Goal: Task Accomplishment & Management: Manage account settings

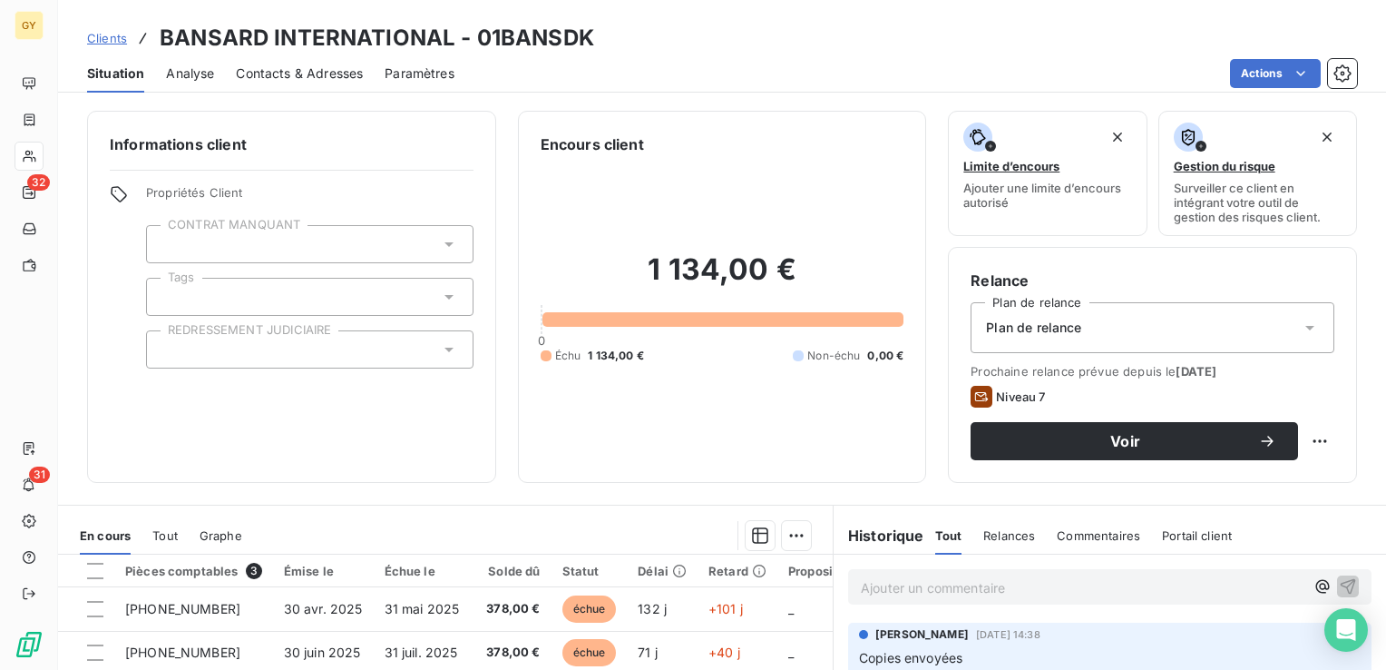
scroll to position [287, 0]
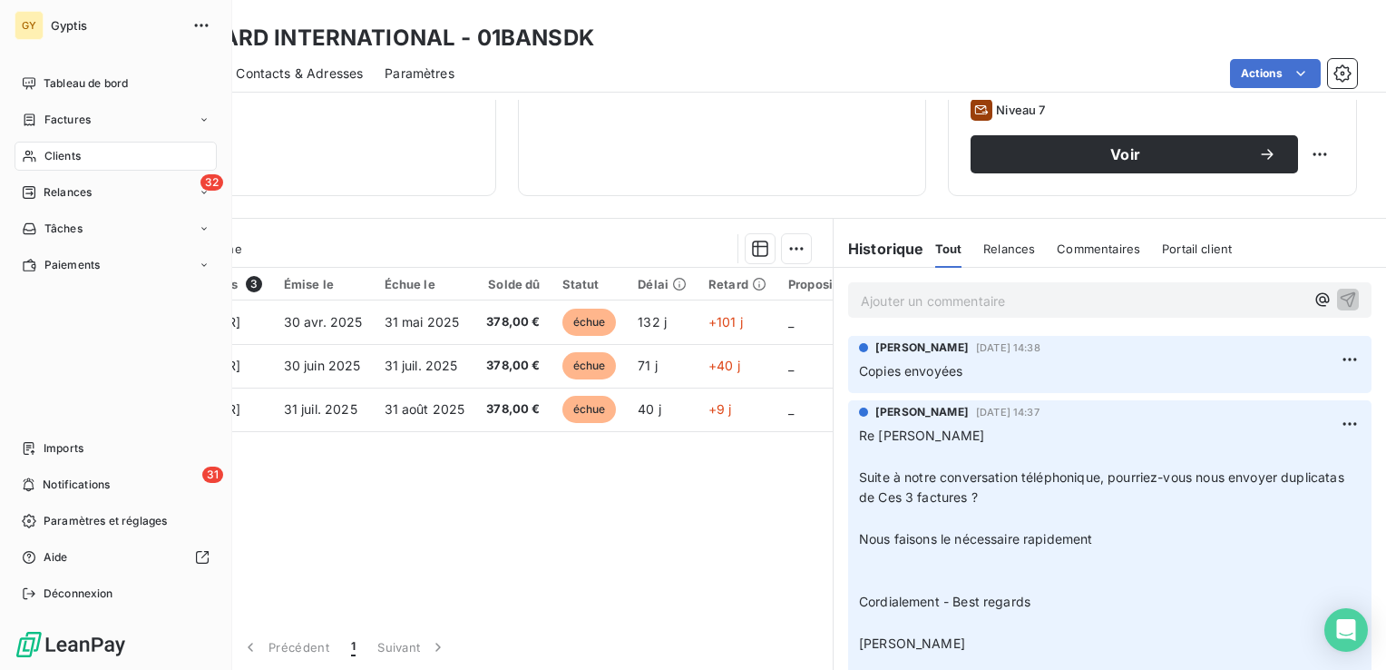
click at [80, 159] on span "Clients" at bounding box center [62, 156] width 36 height 16
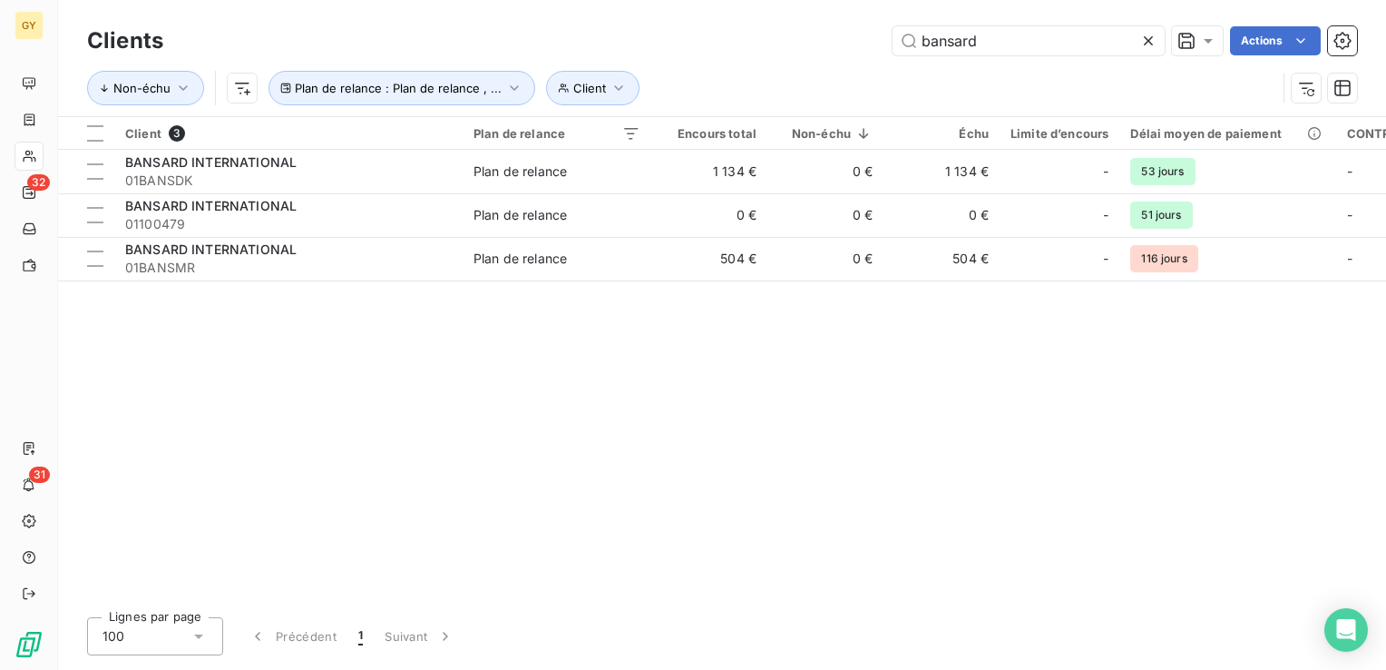
drag, startPoint x: 987, startPoint y: 44, endPoint x: 762, endPoint y: 38, distance: 225.1
click at [765, 40] on div "bansard Actions" at bounding box center [771, 40] width 1172 height 29
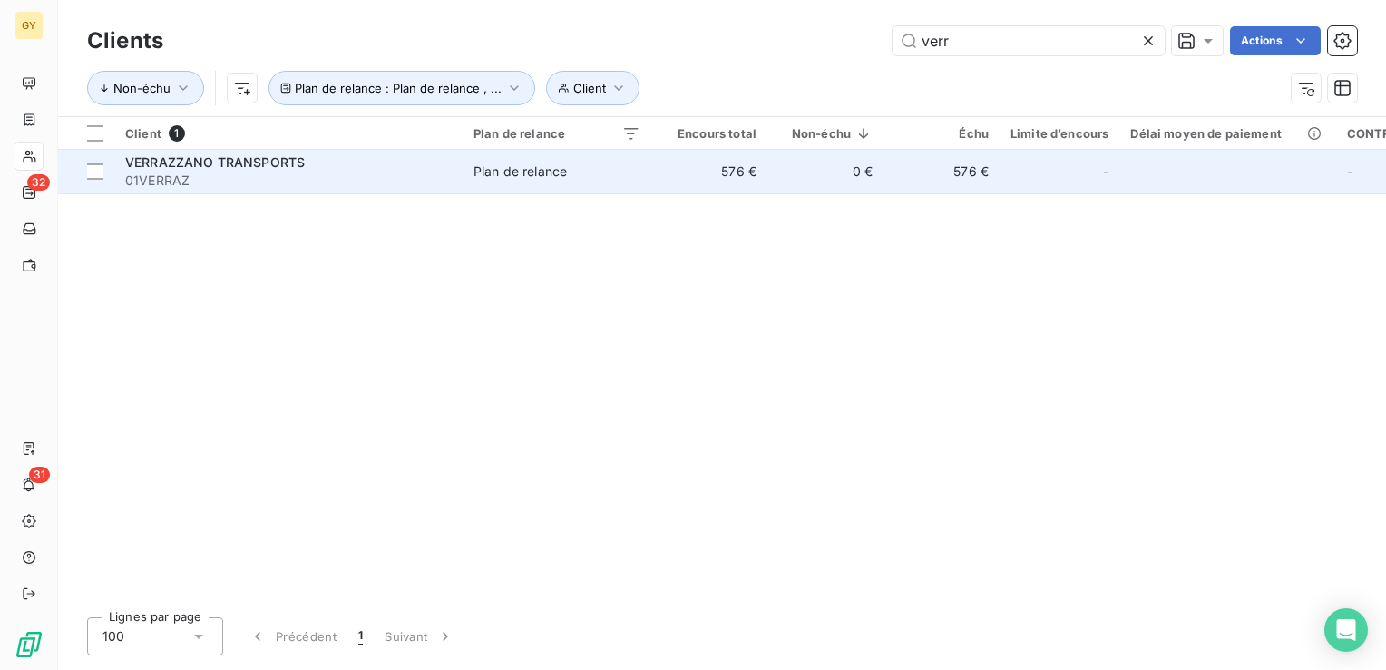
type input "verr"
click at [517, 166] on div "Plan de relance" at bounding box center [520, 171] width 93 height 18
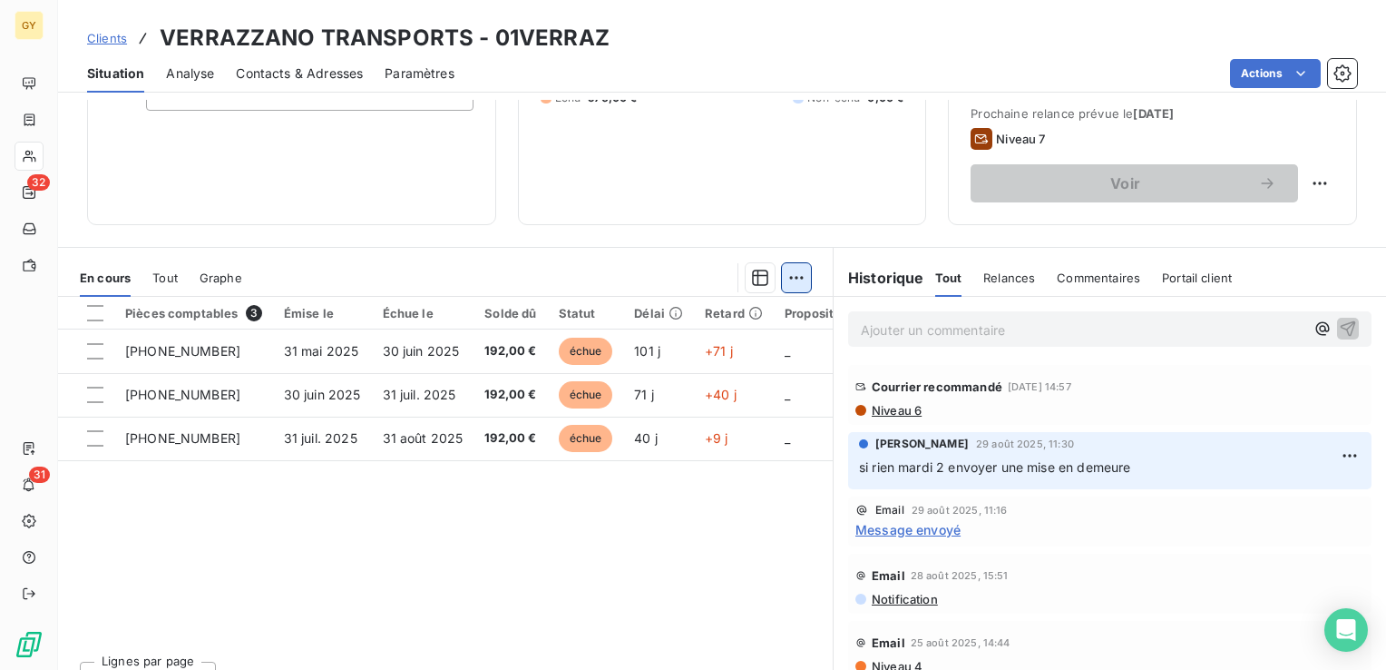
scroll to position [272, 0]
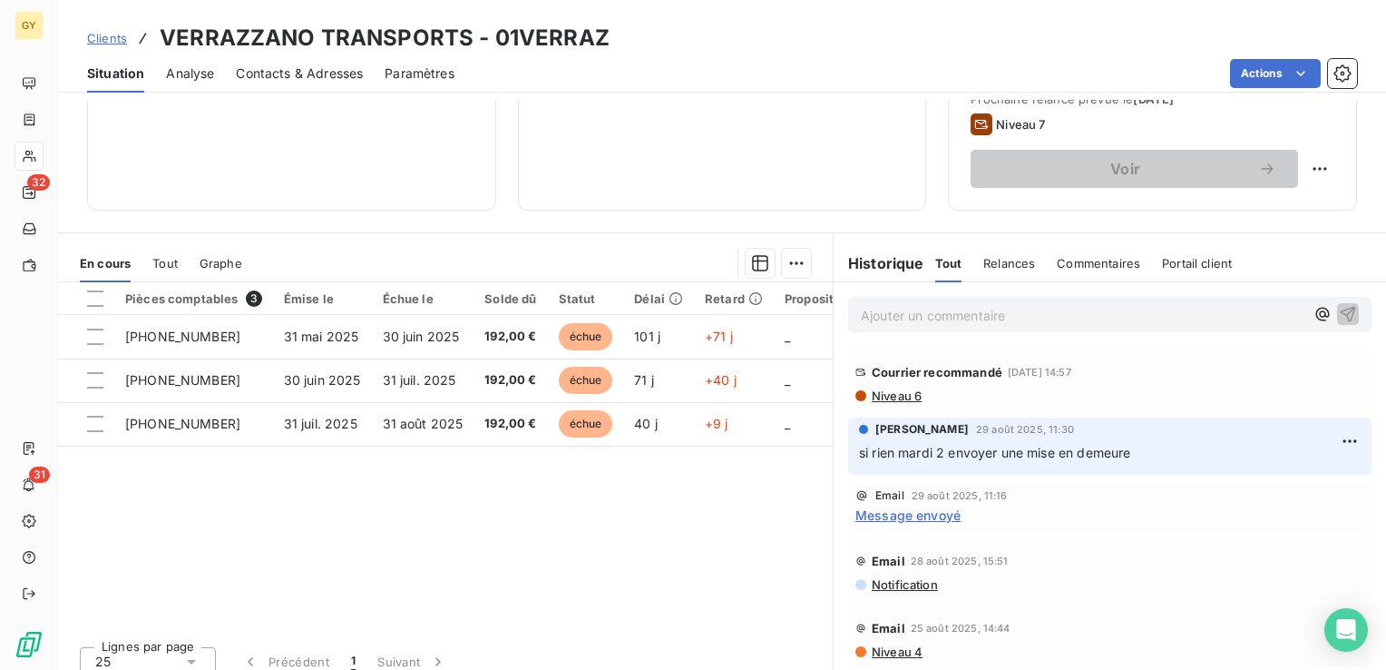
click at [894, 315] on p "Ajouter un commentaire ﻿" at bounding box center [1083, 315] width 444 height 23
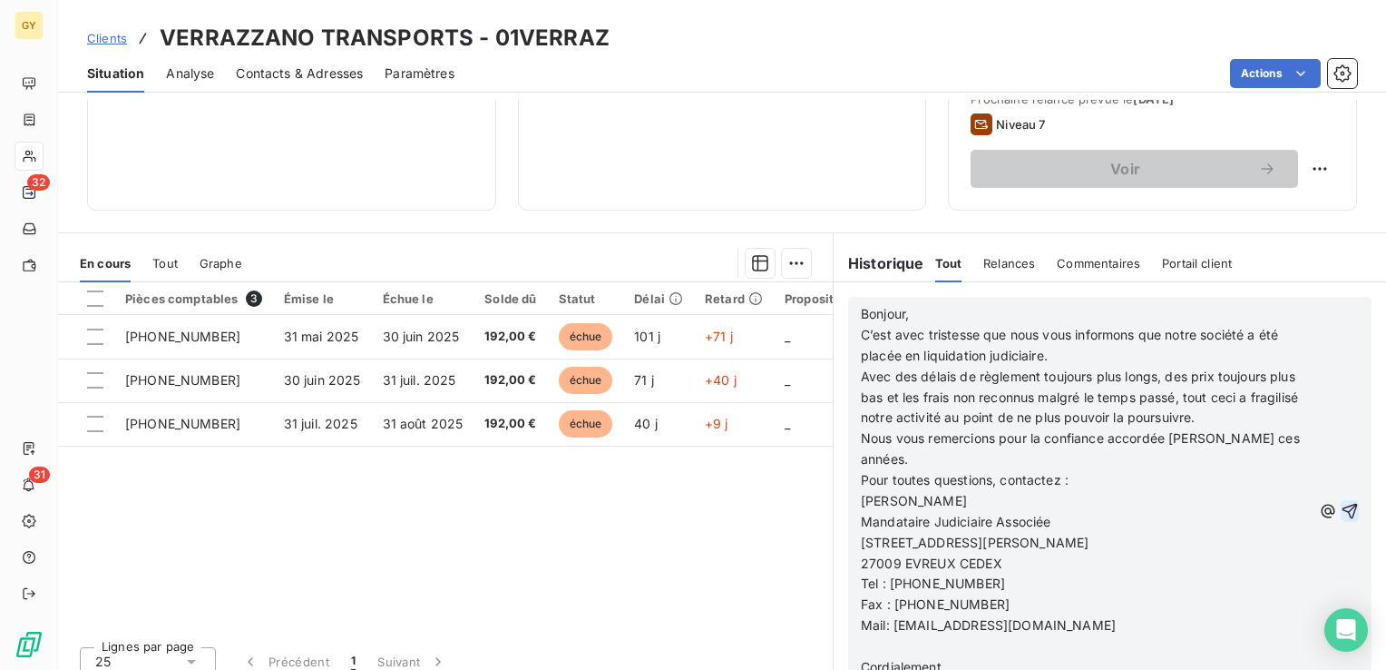
click at [1341, 502] on icon "button" at bounding box center [1350, 511] width 18 height 18
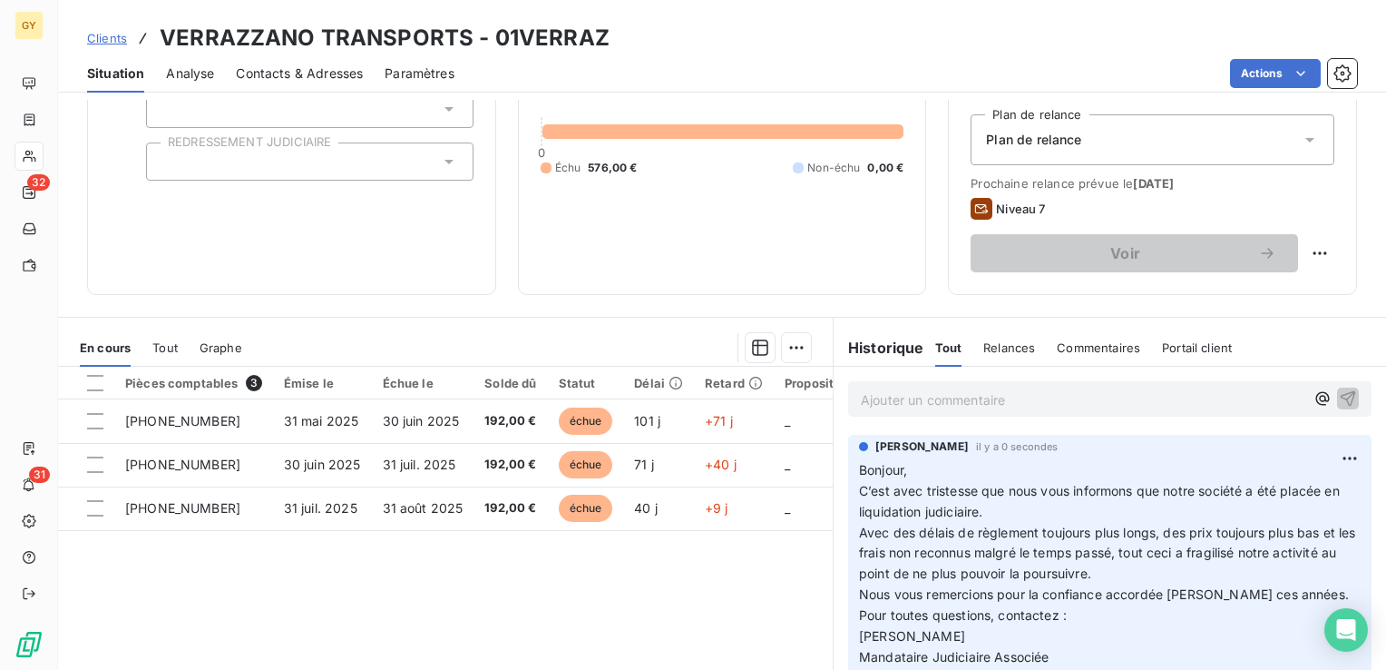
scroll to position [91, 0]
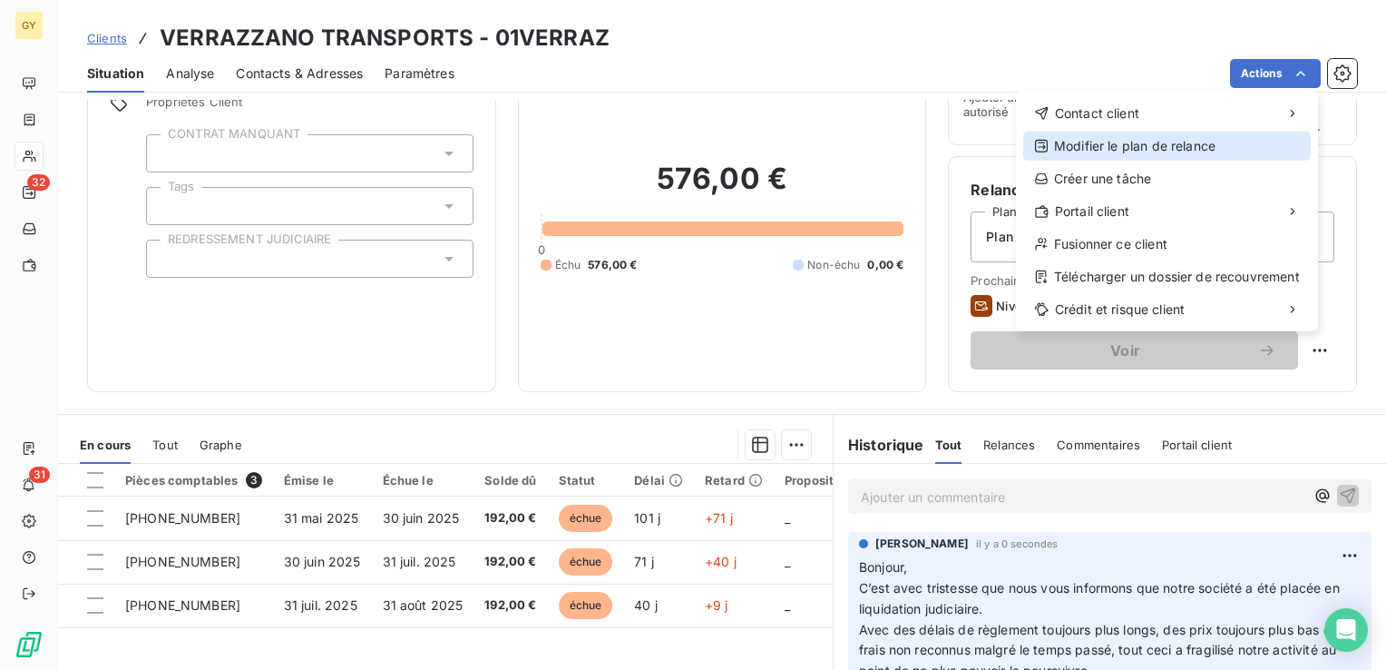
click at [1143, 141] on div "Modifier le plan de relance" at bounding box center [1167, 146] width 288 height 29
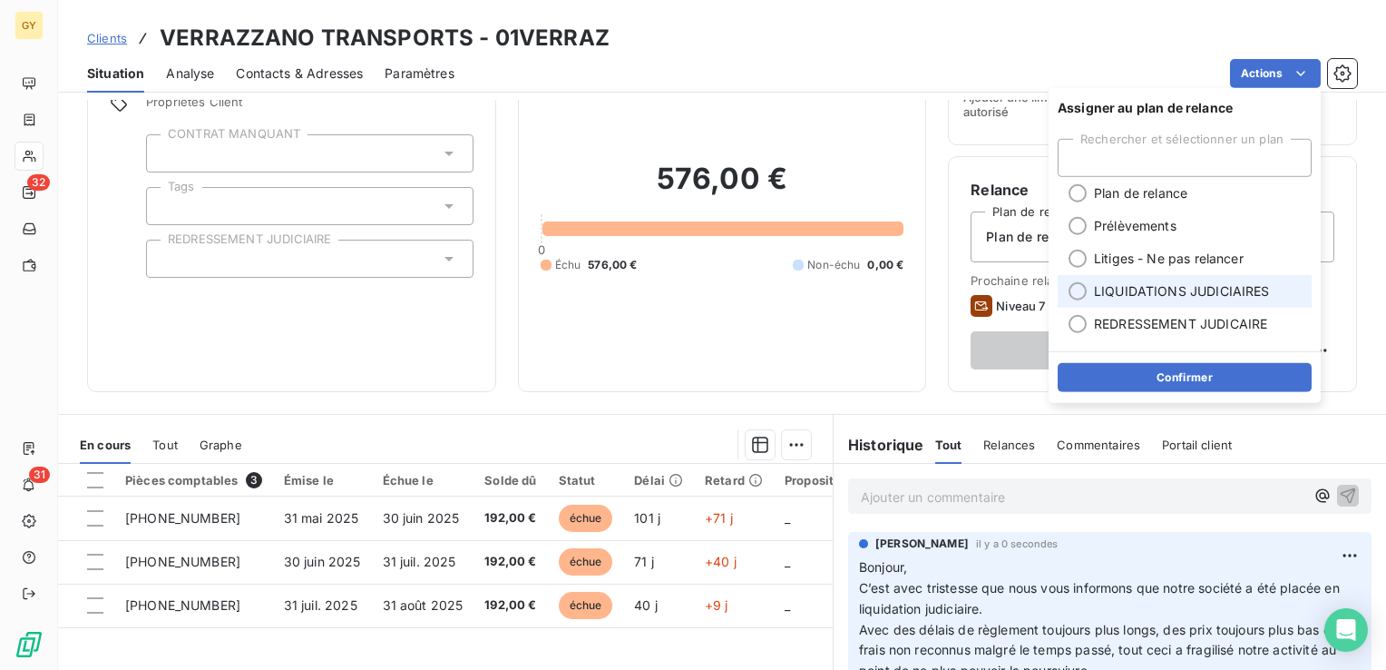
click at [1079, 294] on div at bounding box center [1078, 291] width 18 height 18
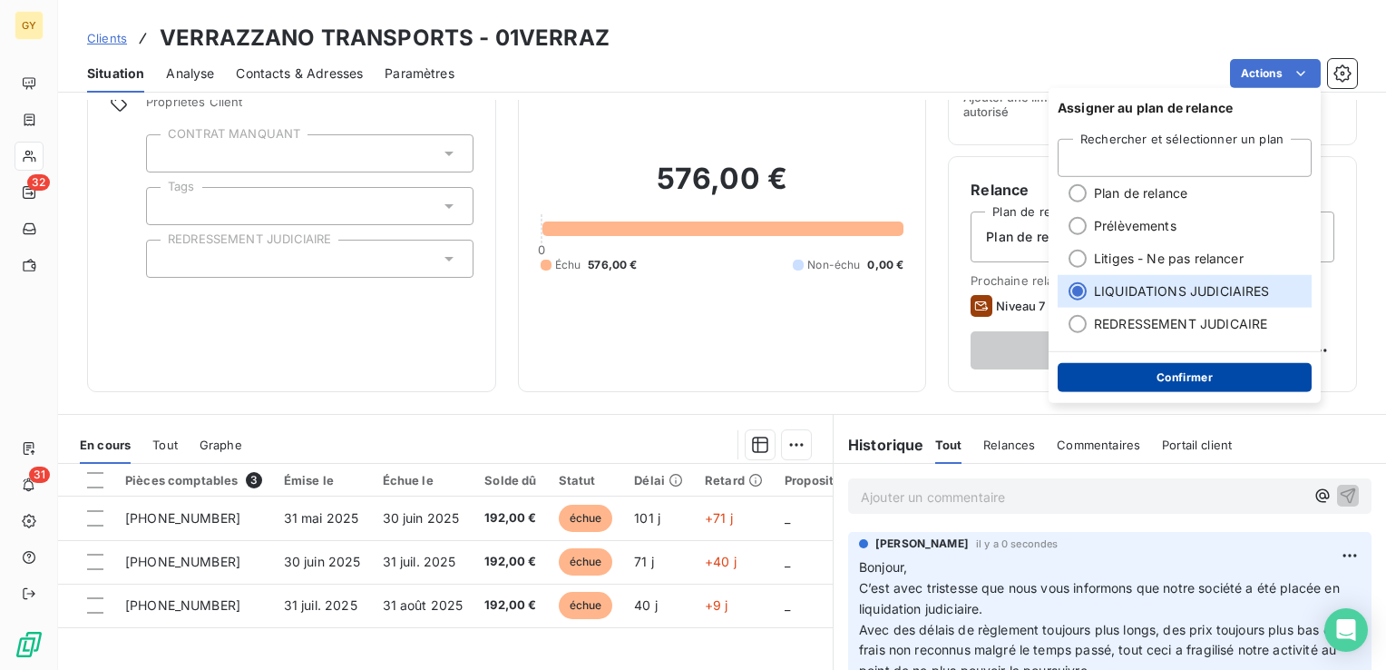
click at [1167, 373] on button "Confirmer" at bounding box center [1185, 377] width 254 height 29
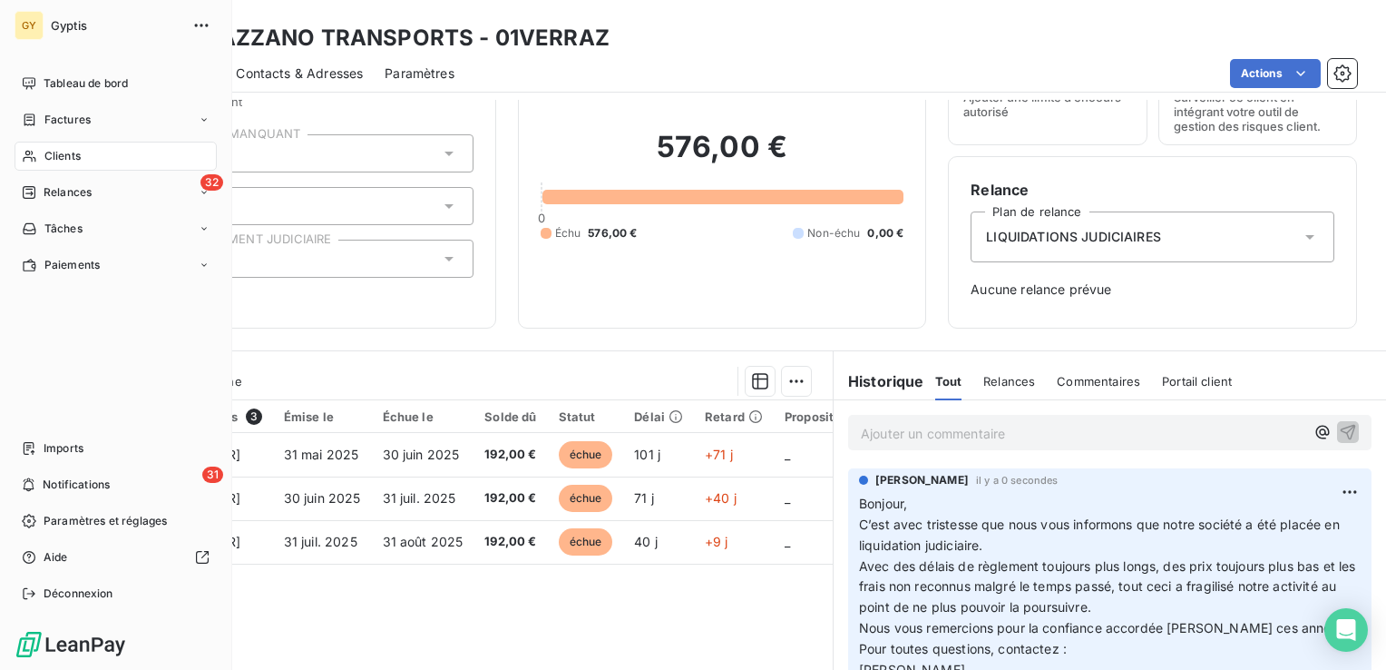
click at [83, 146] on div "Clients" at bounding box center [116, 156] width 202 height 29
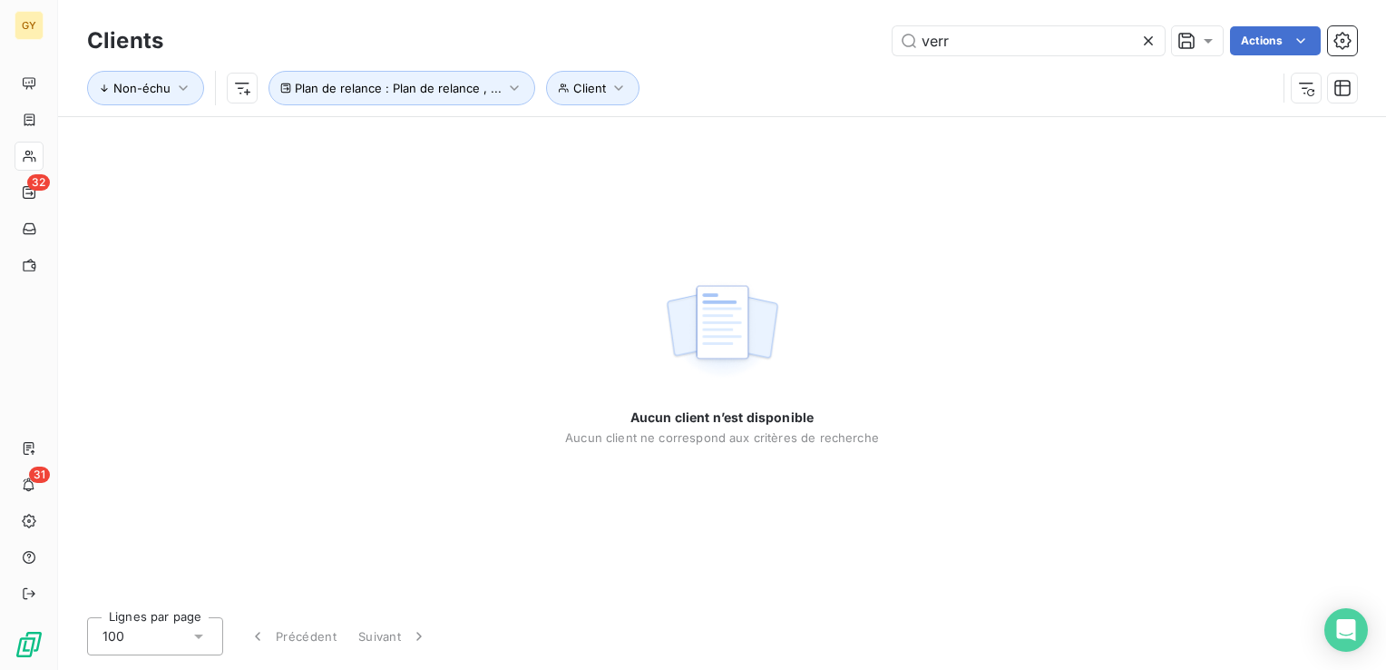
click at [1143, 42] on icon at bounding box center [1149, 41] width 18 height 18
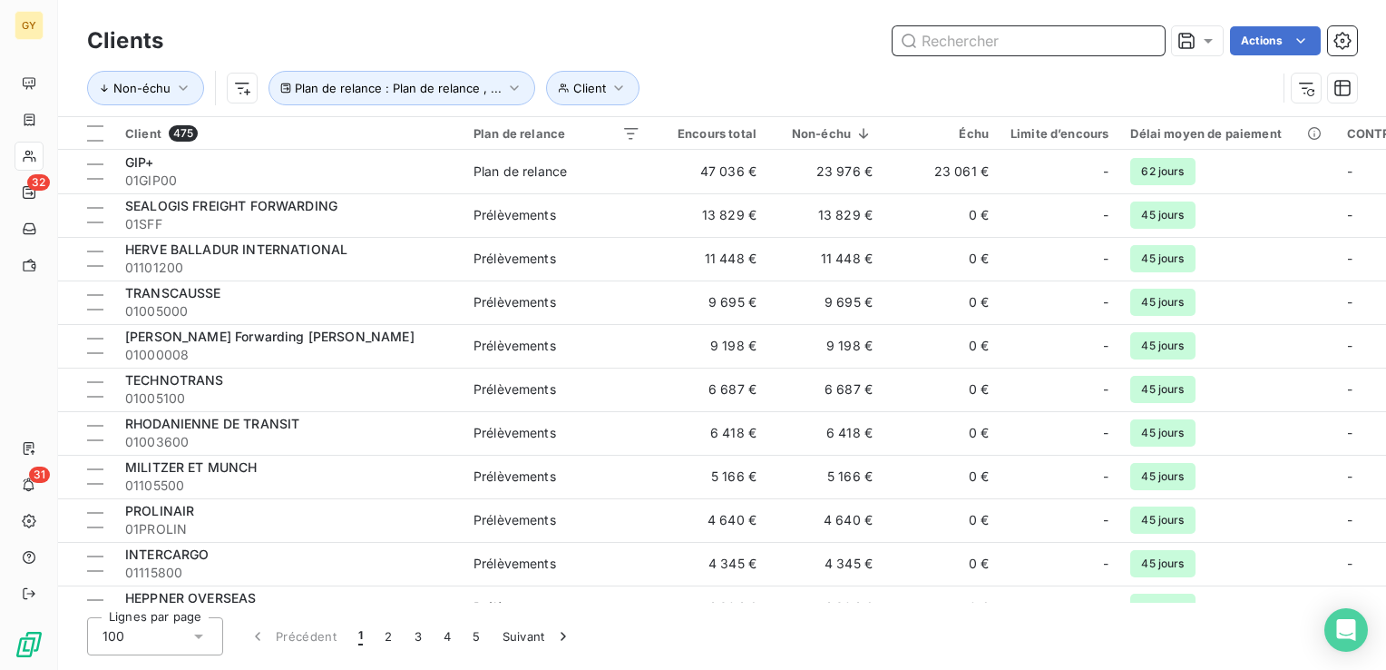
click at [929, 37] on input "text" at bounding box center [1029, 40] width 272 height 29
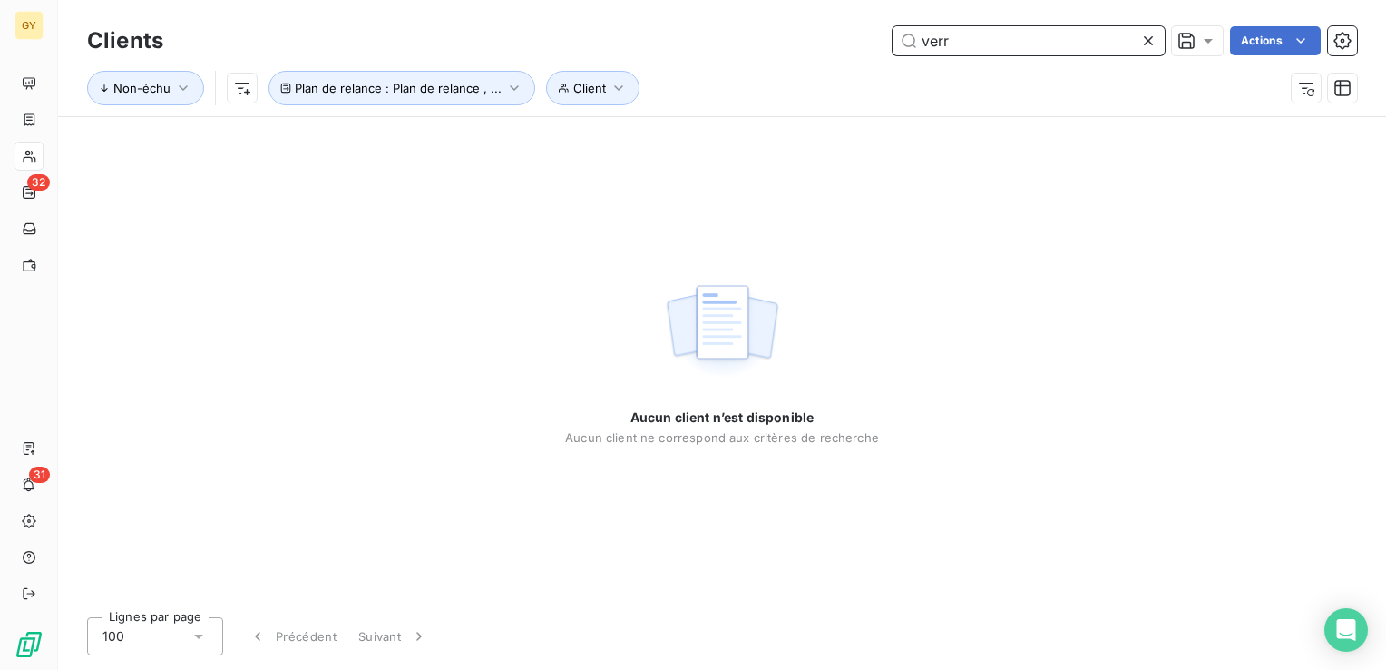
type input "verr"
click at [1140, 50] on div at bounding box center [1152, 40] width 25 height 29
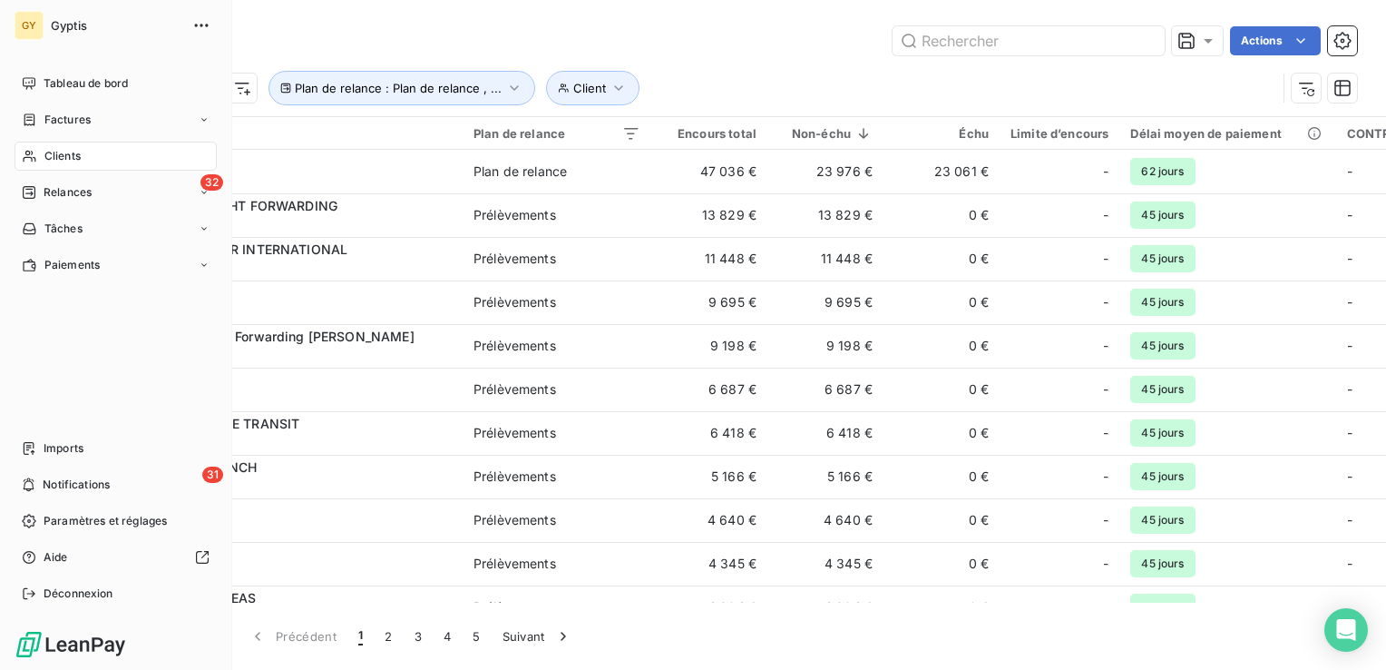
drag, startPoint x: 70, startPoint y: 153, endPoint x: 86, endPoint y: 143, distance: 19.1
click at [71, 153] on span "Clients" at bounding box center [62, 156] width 36 height 16
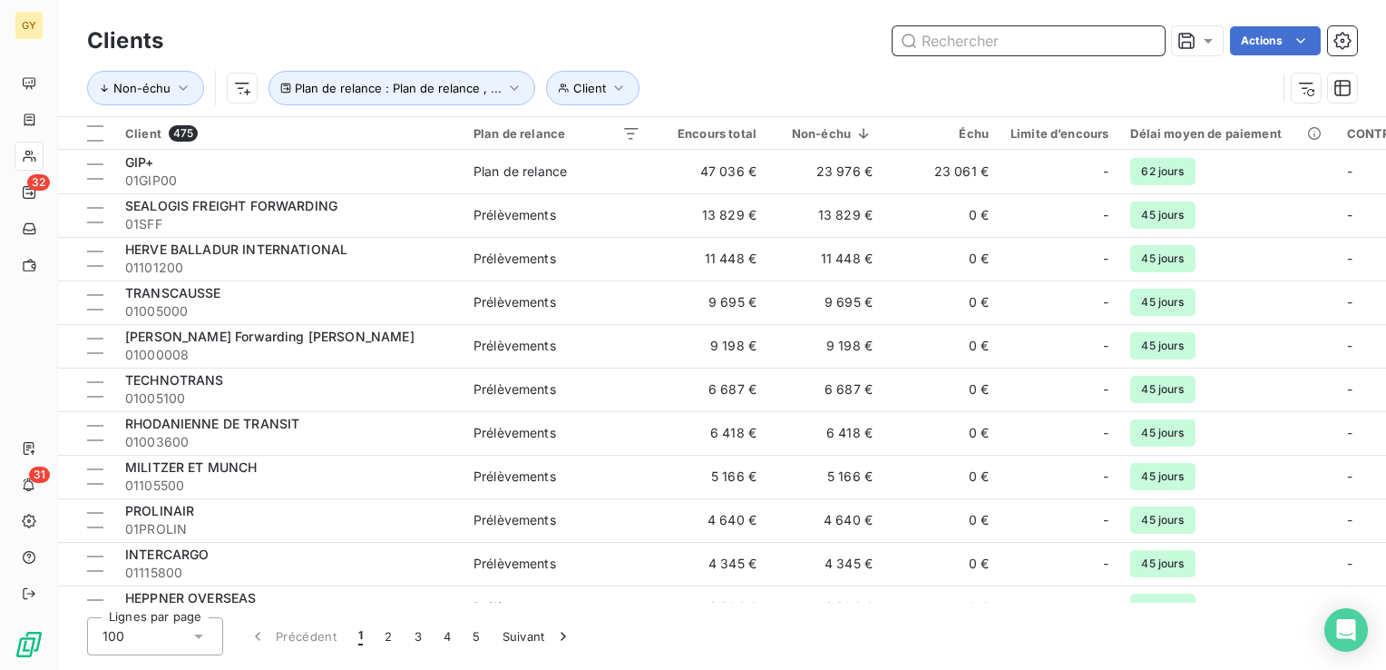
click at [998, 49] on input "text" at bounding box center [1029, 40] width 272 height 29
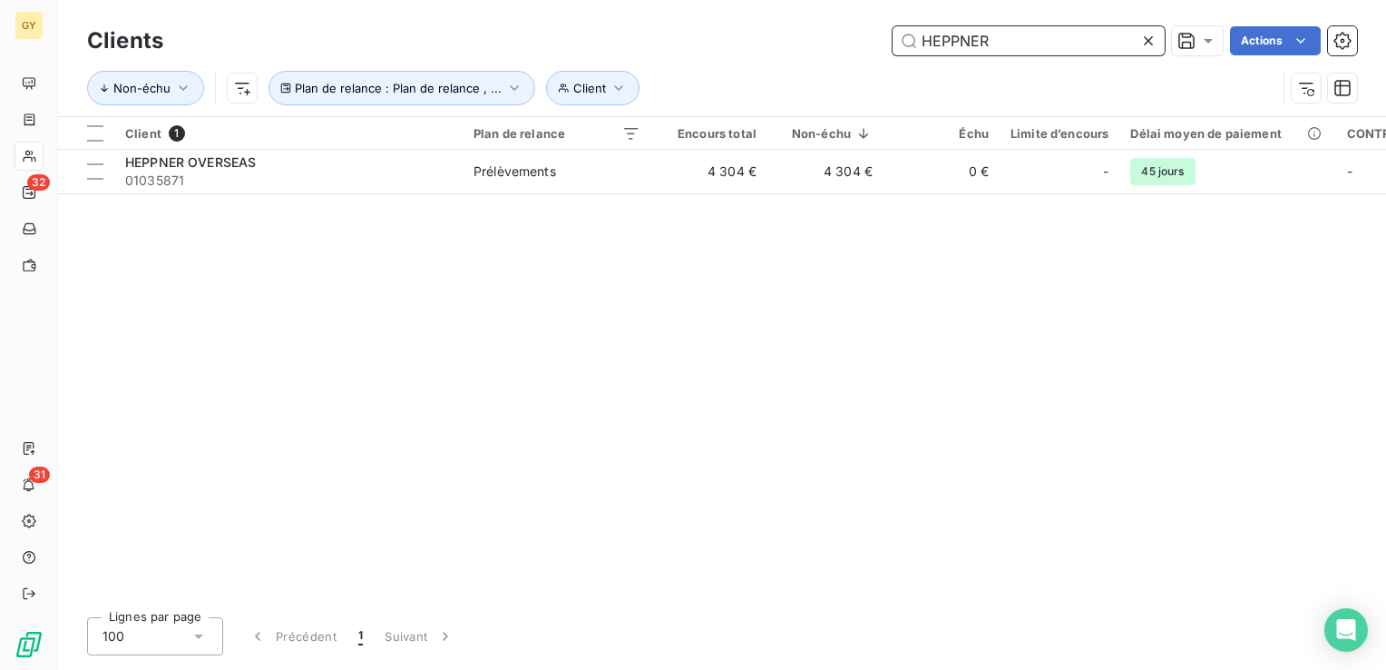
type input "HEPPNER"
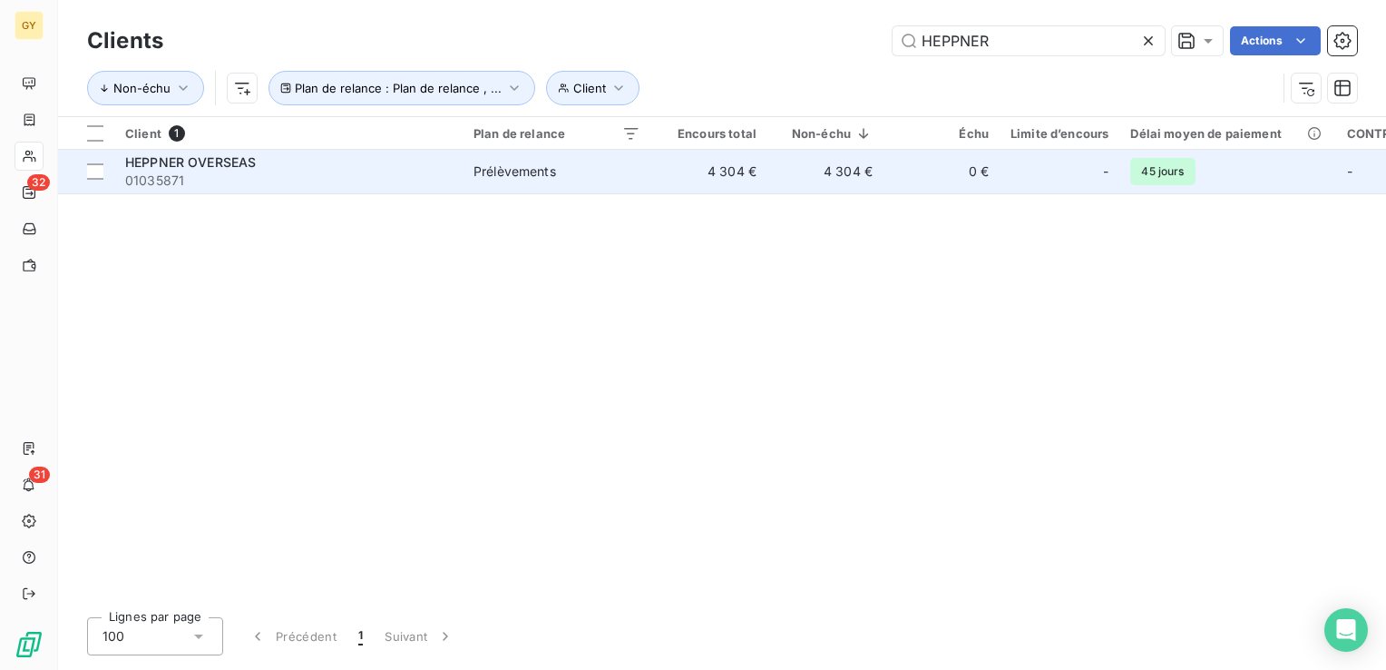
click at [770, 181] on td "4 304 €" at bounding box center [826, 172] width 116 height 44
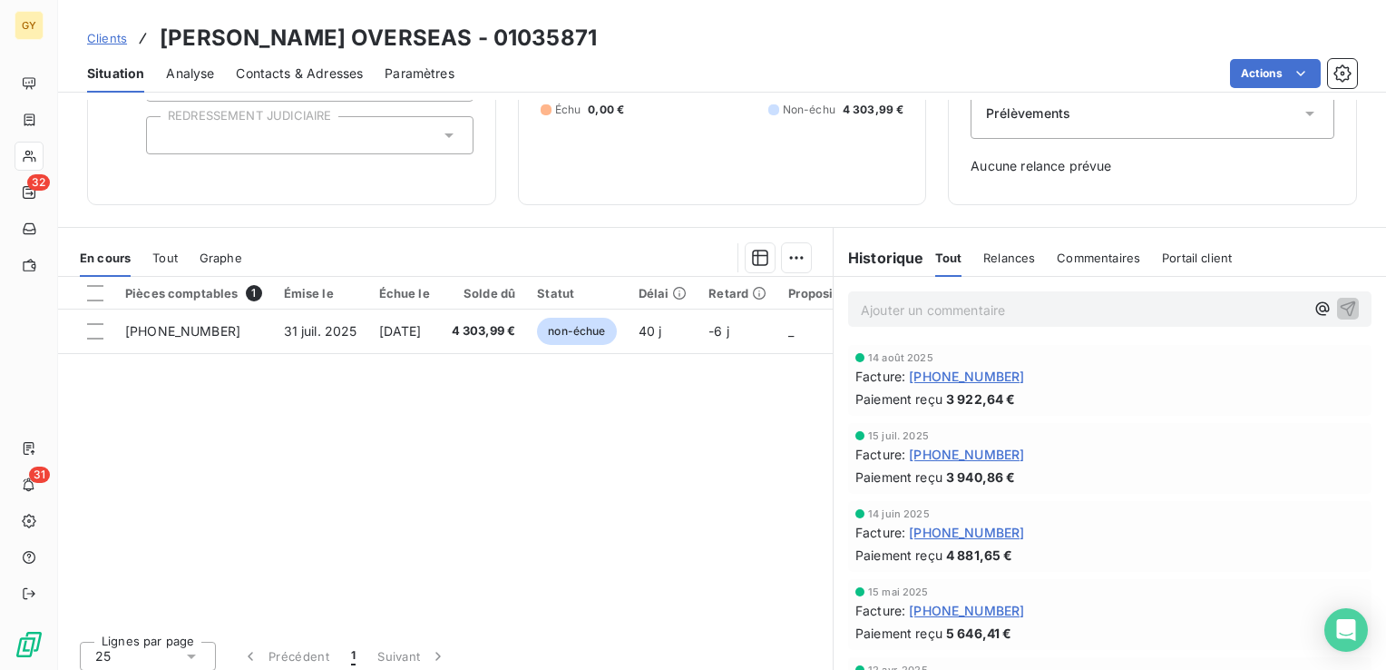
scroll to position [223, 0]
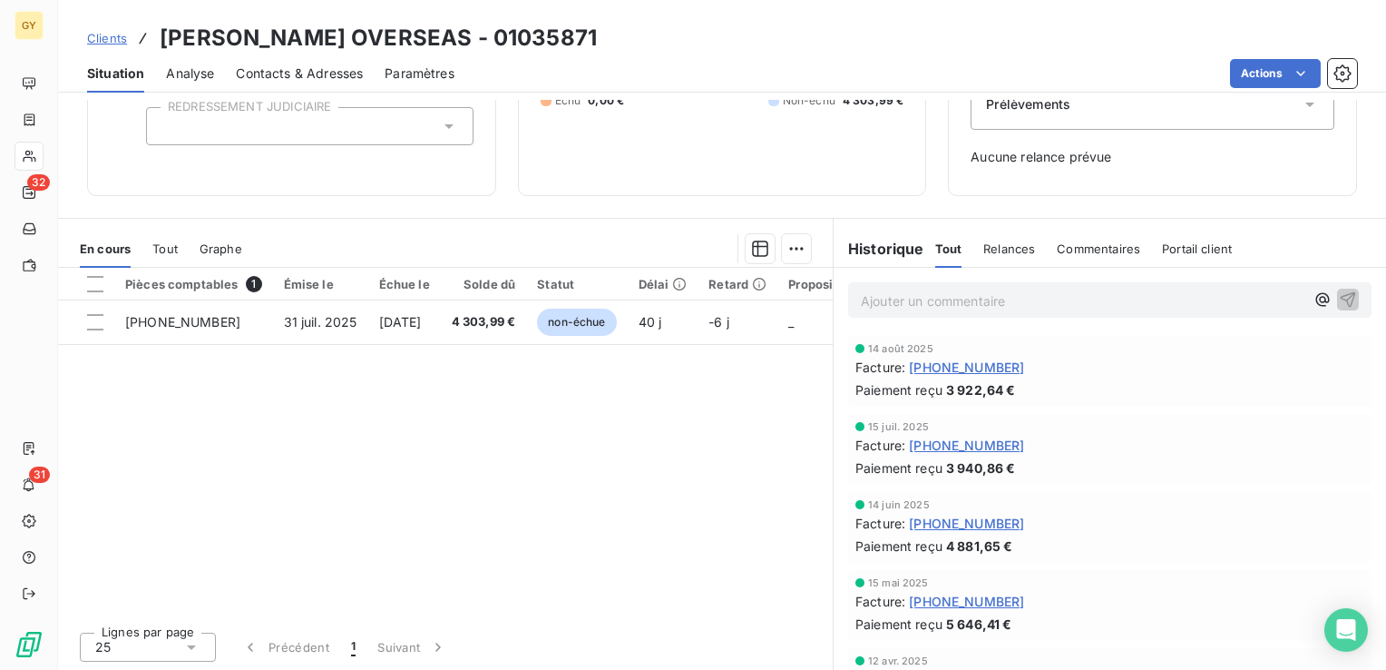
click at [887, 306] on p "Ajouter un commentaire ﻿" at bounding box center [1083, 300] width 444 height 23
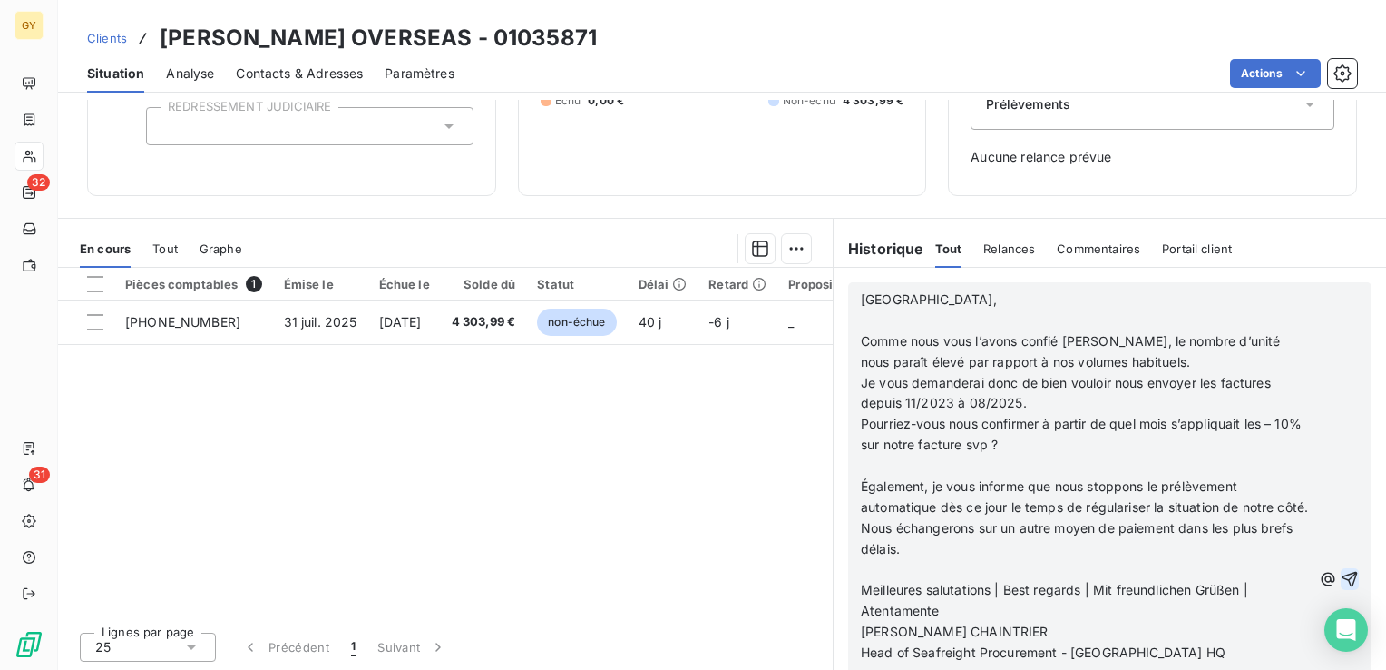
click at [1343, 586] on icon "button" at bounding box center [1350, 579] width 15 height 15
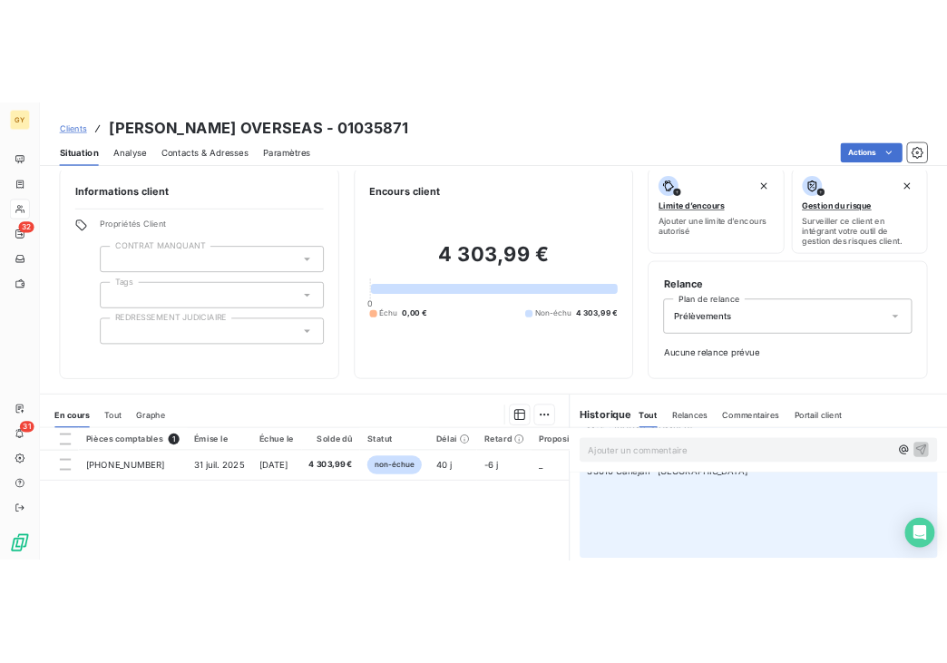
scroll to position [0, 0]
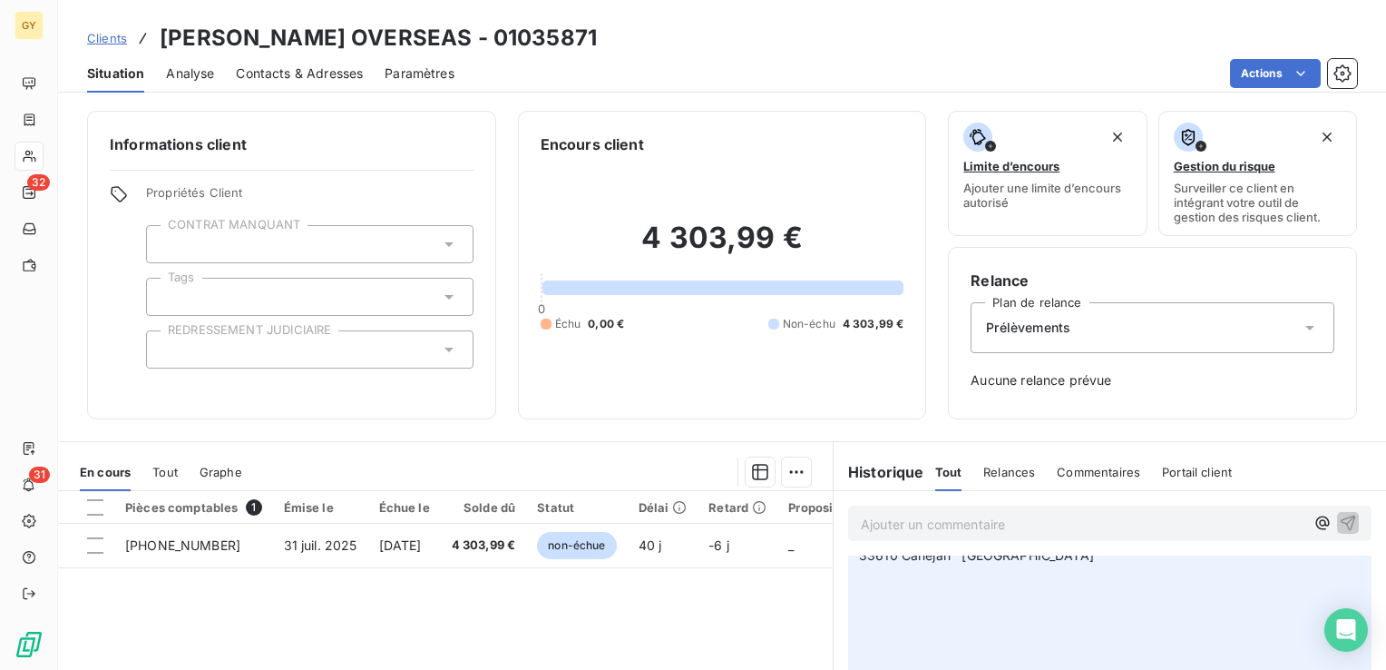
click at [1301, 323] on icon at bounding box center [1310, 327] width 18 height 18
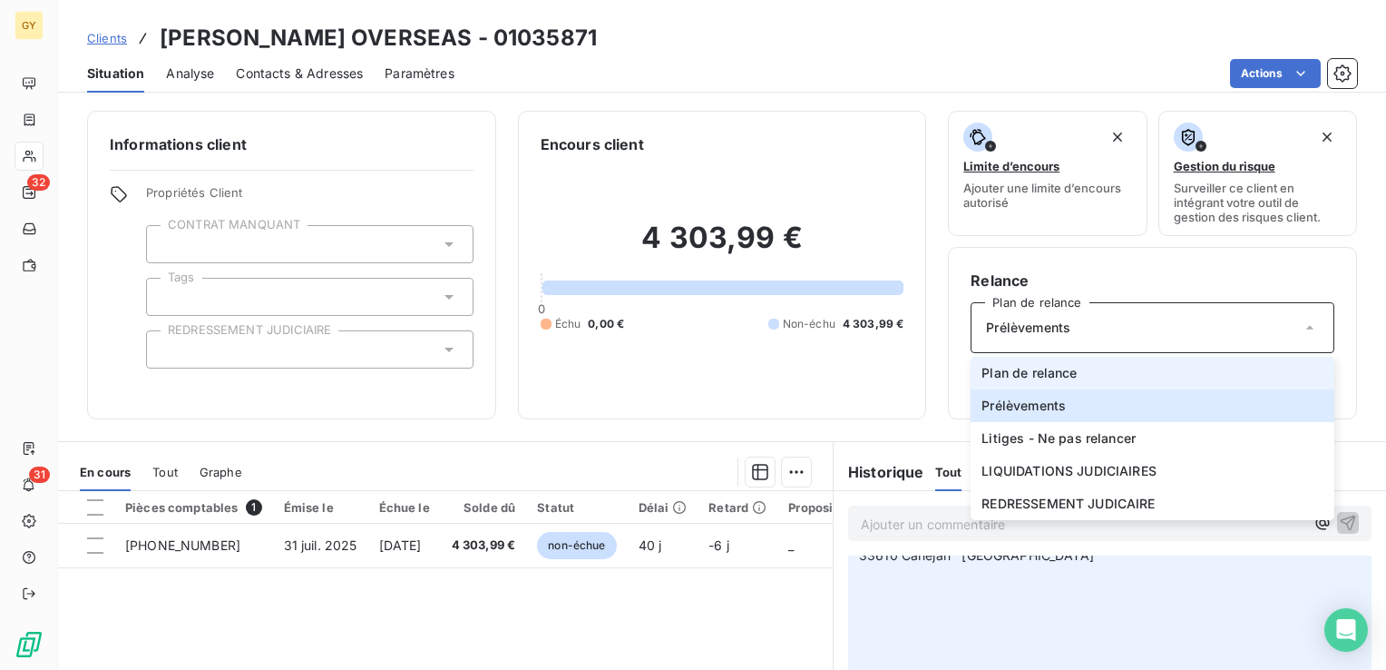
click at [1080, 376] on li "Plan de relance" at bounding box center [1153, 373] width 364 height 33
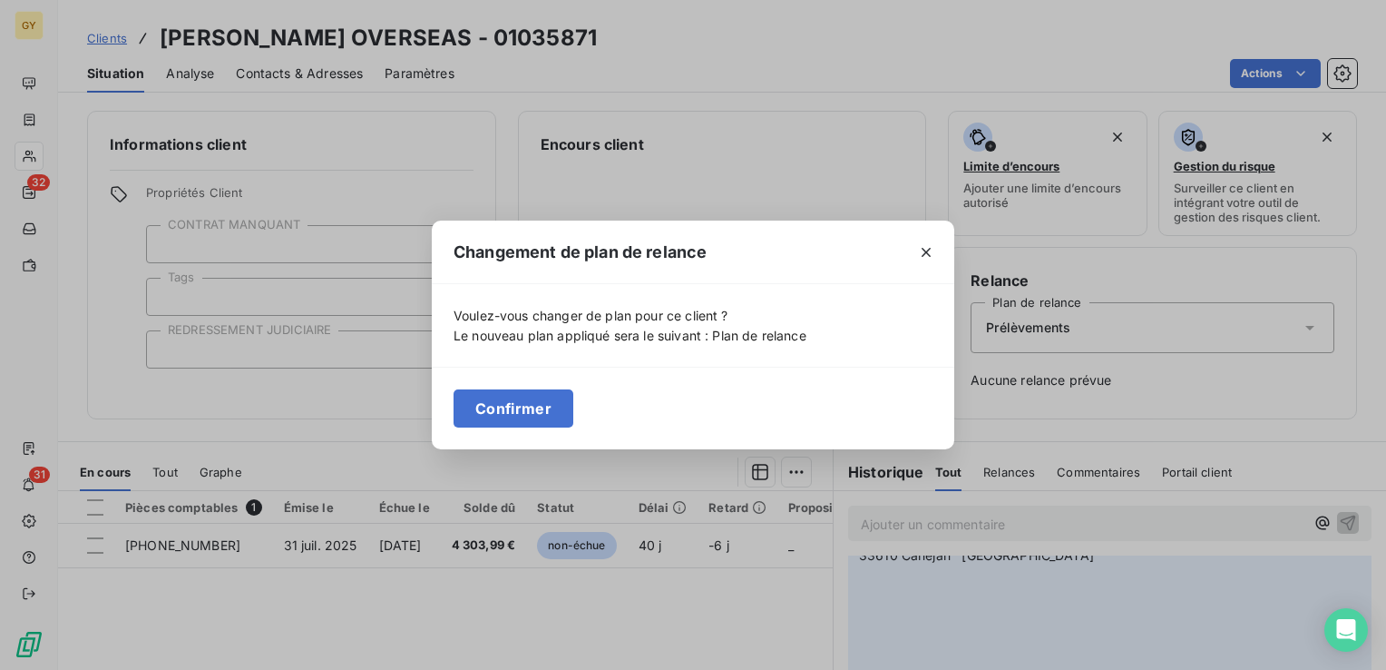
click at [483, 410] on button "Confirmer" at bounding box center [514, 408] width 120 height 38
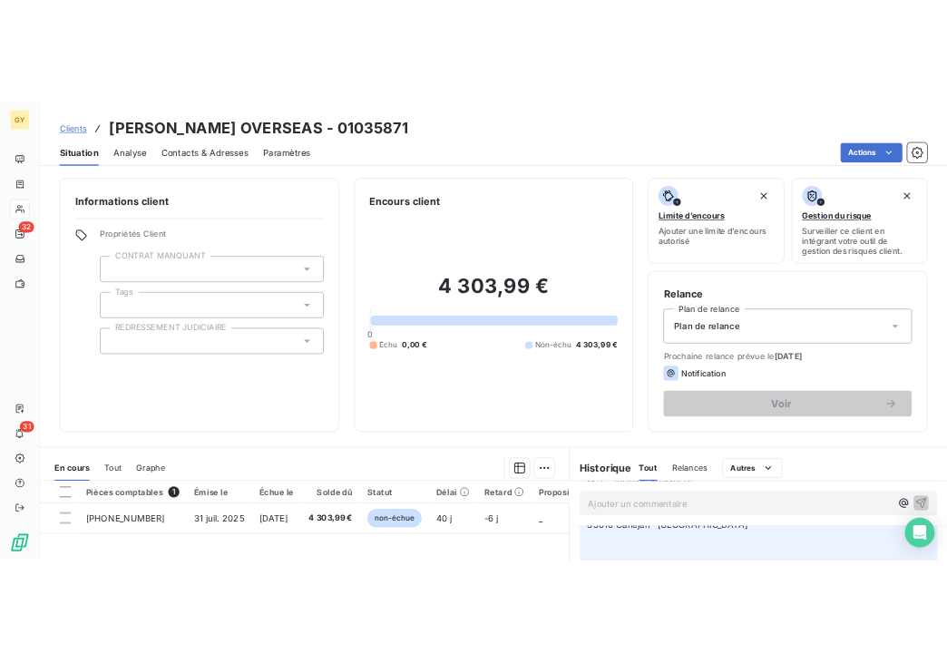
scroll to position [557, 0]
